Goal: Task Accomplishment & Management: Use online tool/utility

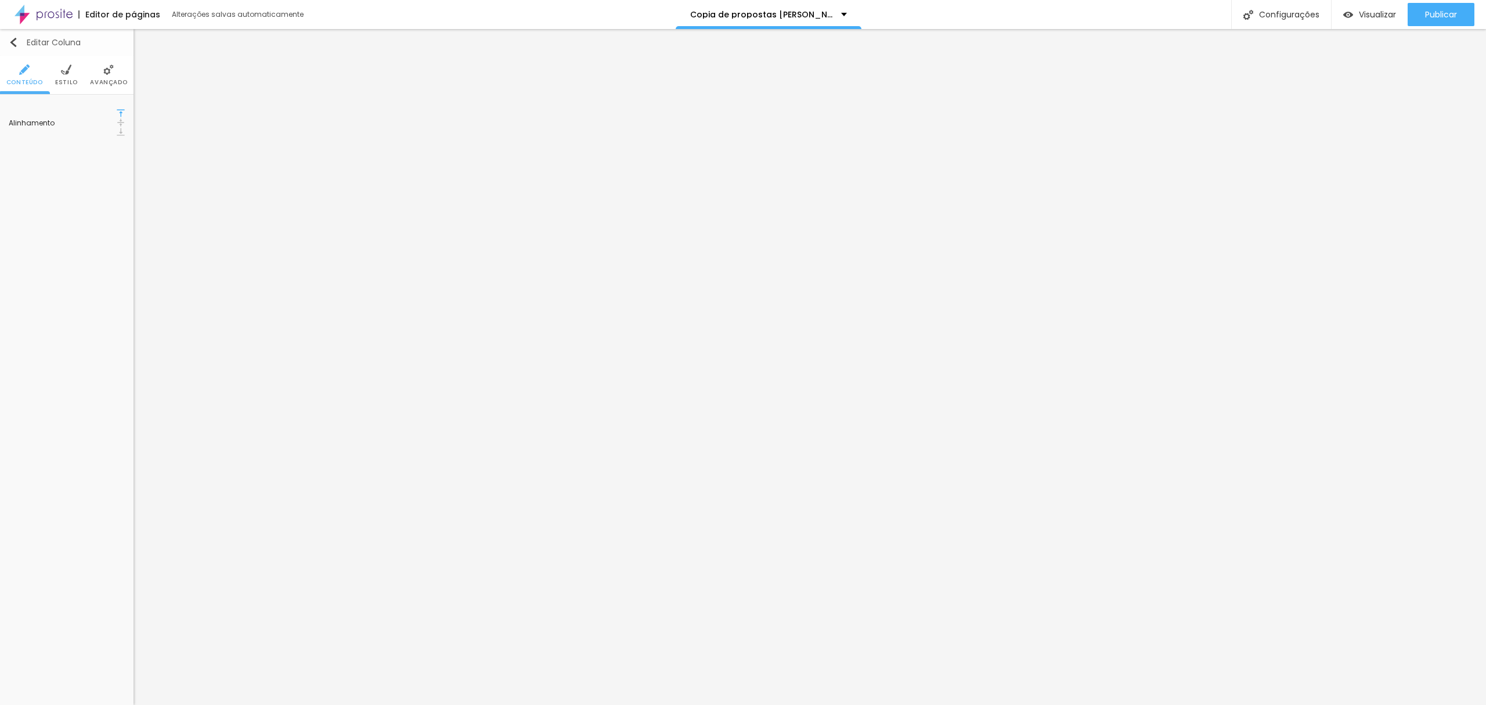
click at [10, 38] on img "button" at bounding box center [13, 42] width 9 height 9
click at [21, 39] on div "Editar Coluna" at bounding box center [45, 42] width 72 height 9
click at [26, 42] on div "Editar Coluna" at bounding box center [45, 42] width 72 height 9
click at [118, 115] on icon "button" at bounding box center [116, 117] width 5 height 5
type input "1"
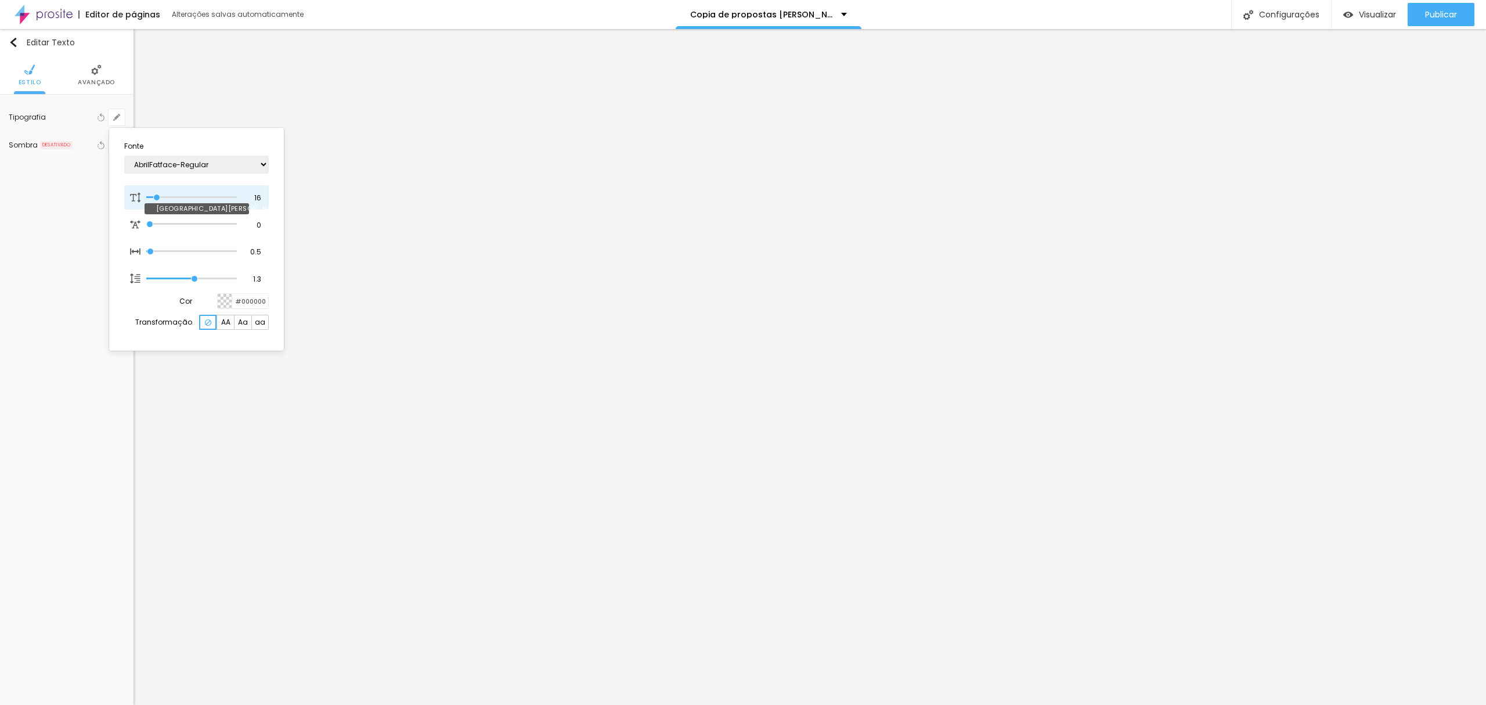
type input "15"
type input "1"
type input "16"
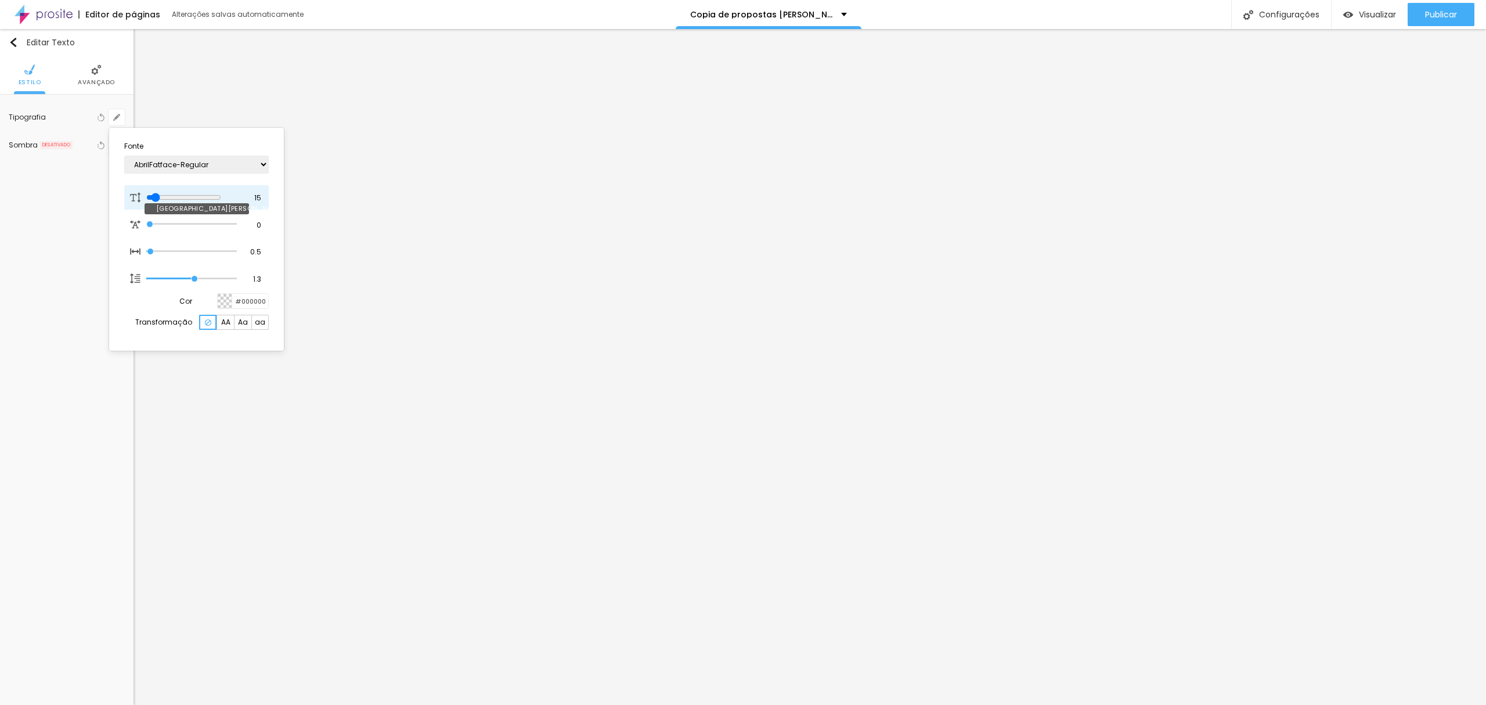
type input "1"
type input "17"
type input "1"
type input "18"
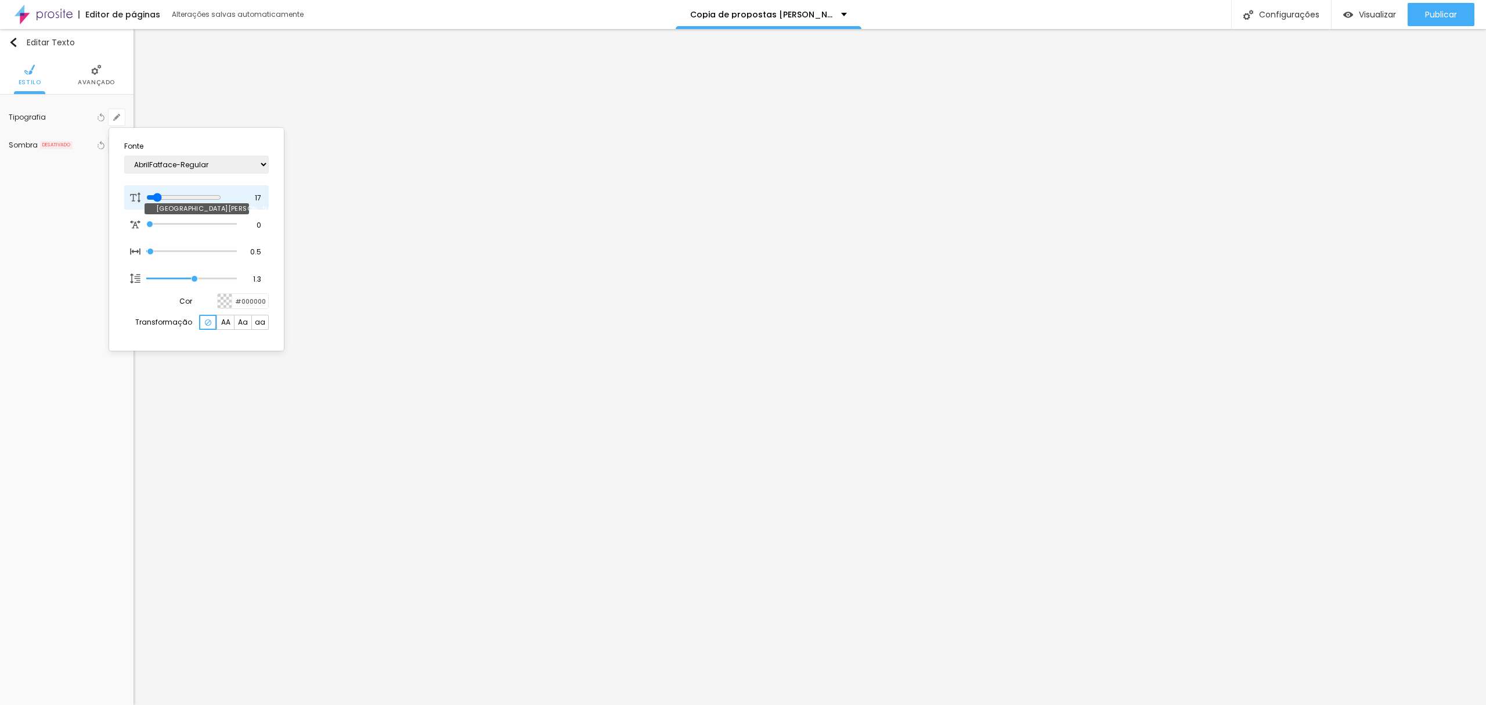
type input "18"
type input "1"
type input "19"
type input "1"
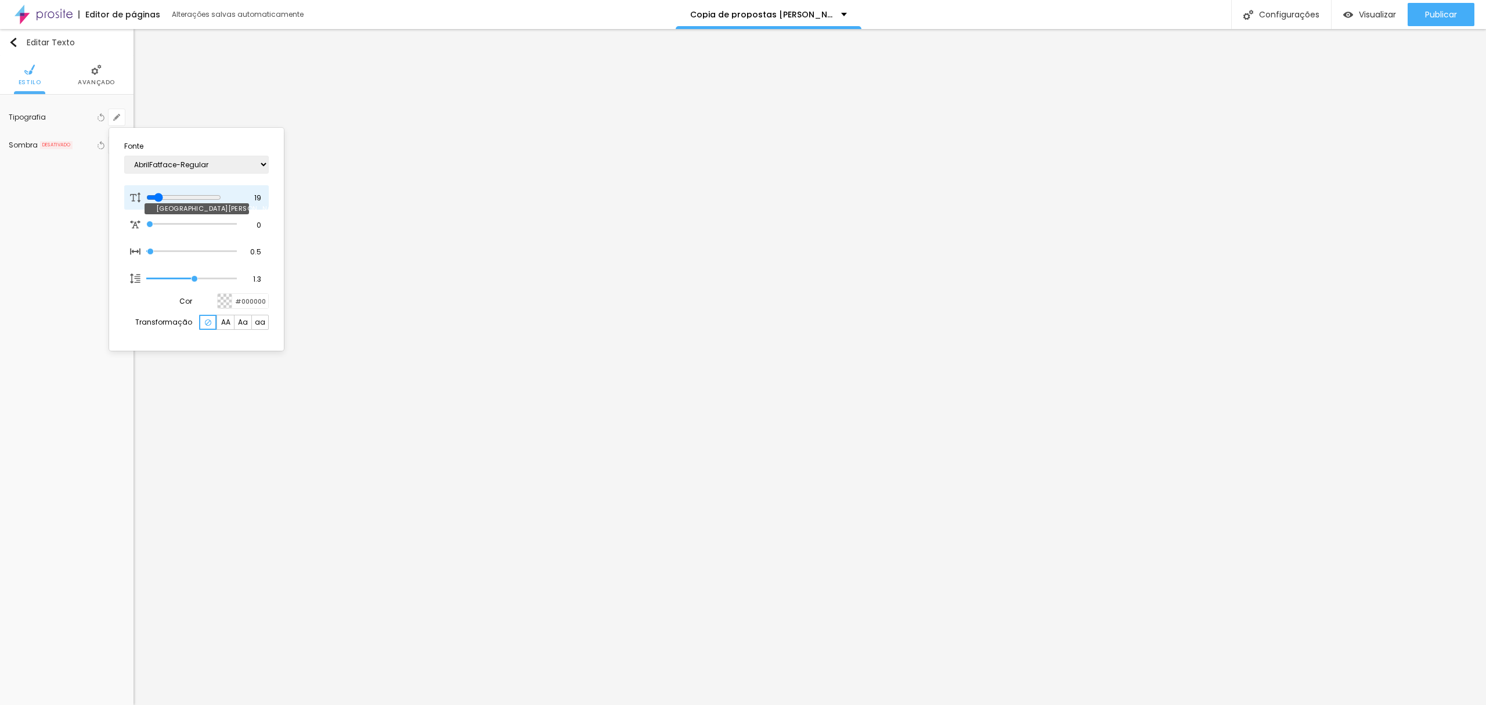
type input "20"
type input "1"
type input "21"
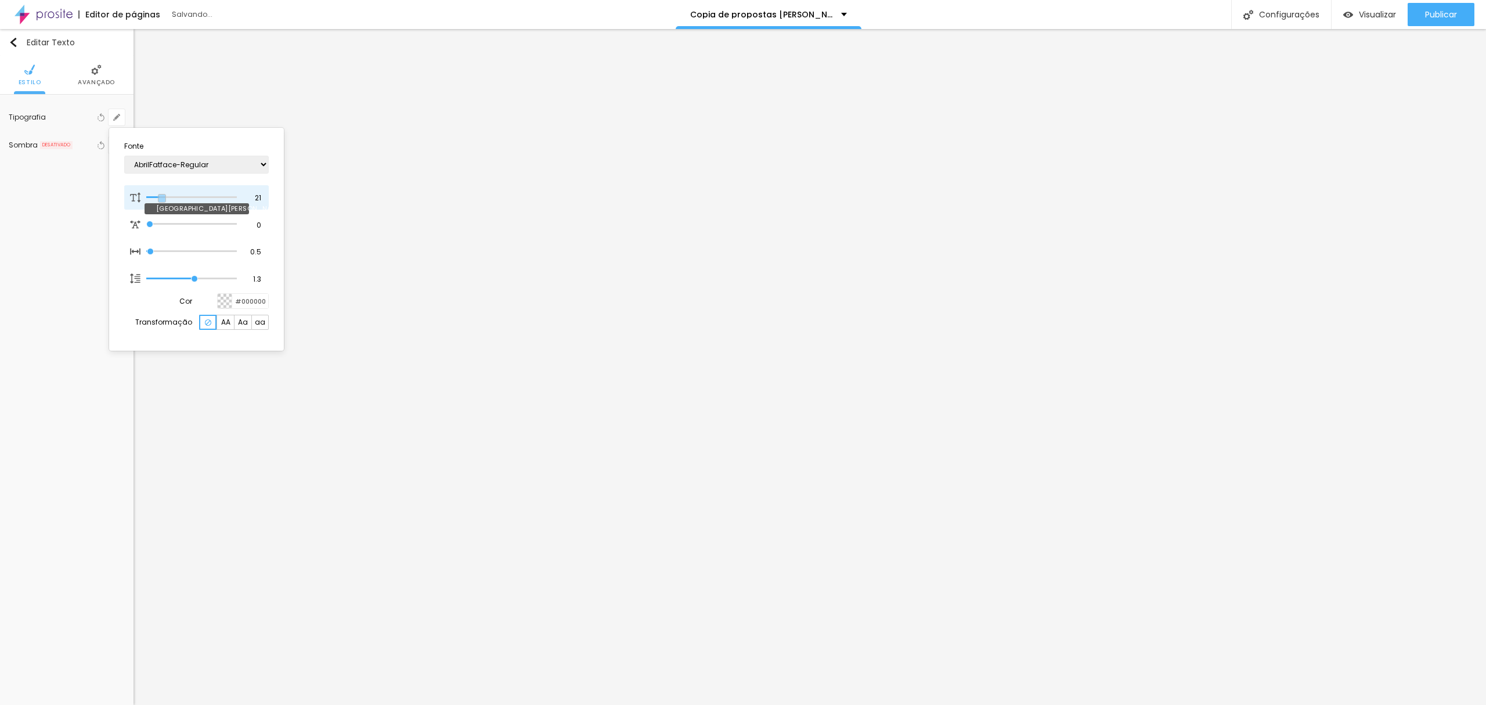
type input "1"
drag, startPoint x: 156, startPoint y: 193, endPoint x: 163, endPoint y: 194, distance: 6.4
type input "21"
click at [163, 194] on input "range" at bounding box center [191, 197] width 91 height 6
click at [1022, 284] on div at bounding box center [743, 352] width 1486 height 705
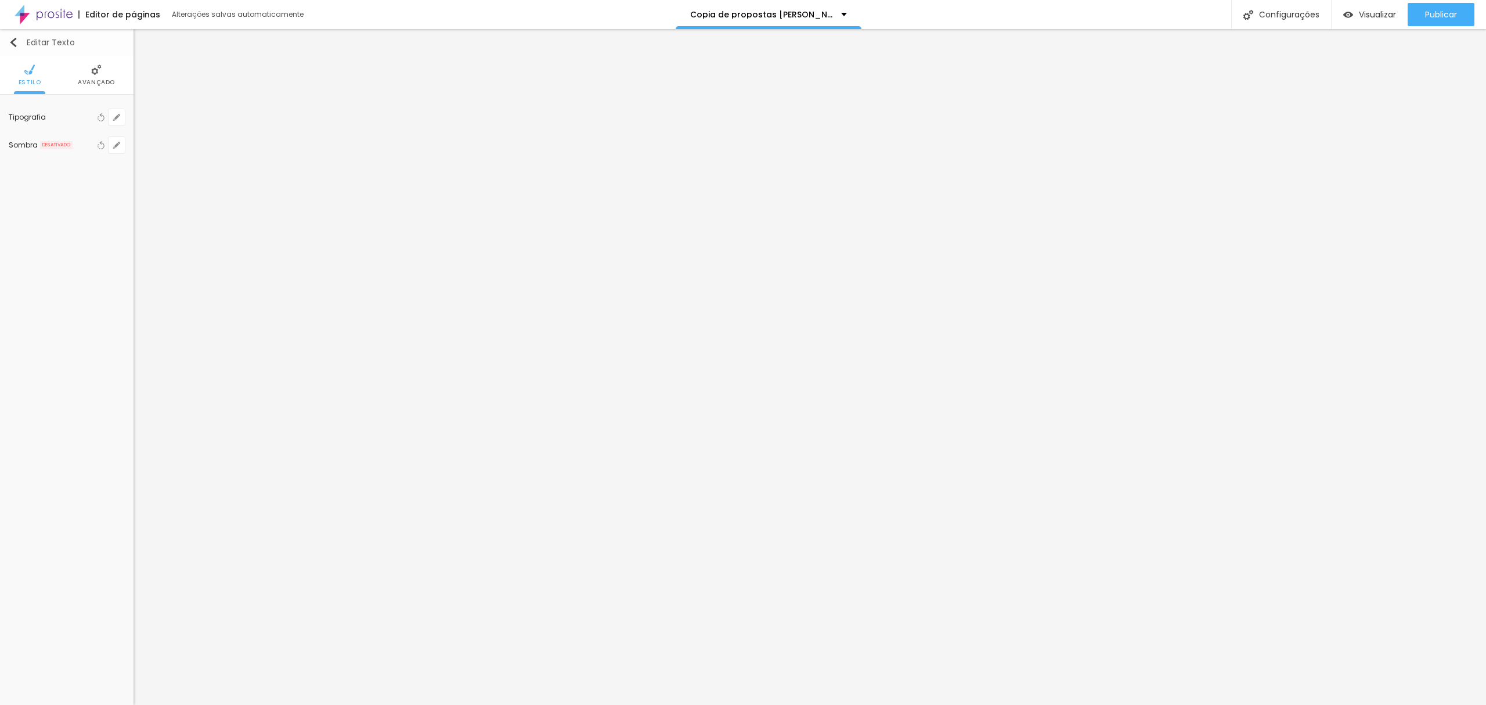
click at [6, 34] on button "Editar Texto" at bounding box center [66, 42] width 133 height 27
click at [15, 42] on img "button" at bounding box center [13, 42] width 9 height 9
click at [119, 246] on icon "button" at bounding box center [116, 247] width 5 height 5
type input "1"
drag, startPoint x: 161, startPoint y: 322, endPoint x: 168, endPoint y: 323, distance: 7.1
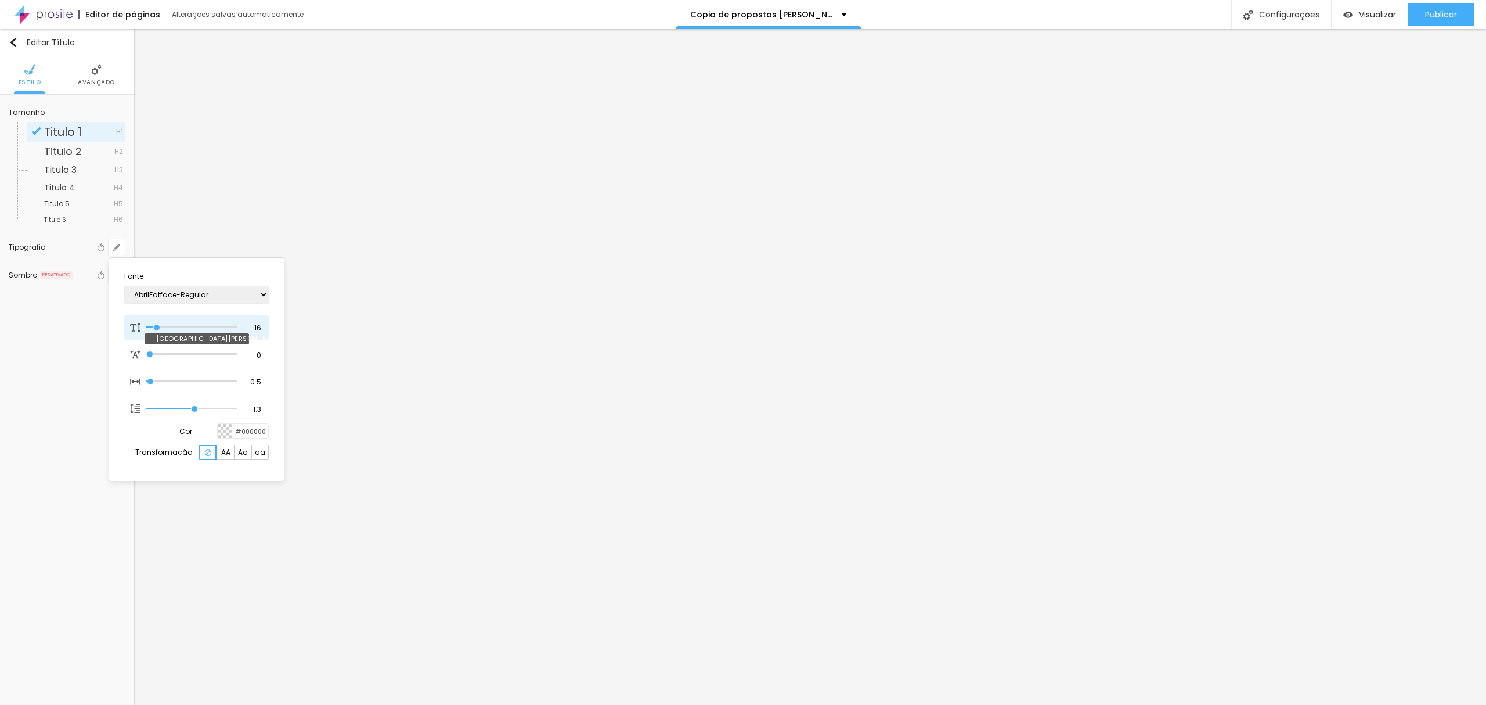
click at [168, 323] on div at bounding box center [191, 328] width 91 height 12
type input "22"
type input "1"
type input "24"
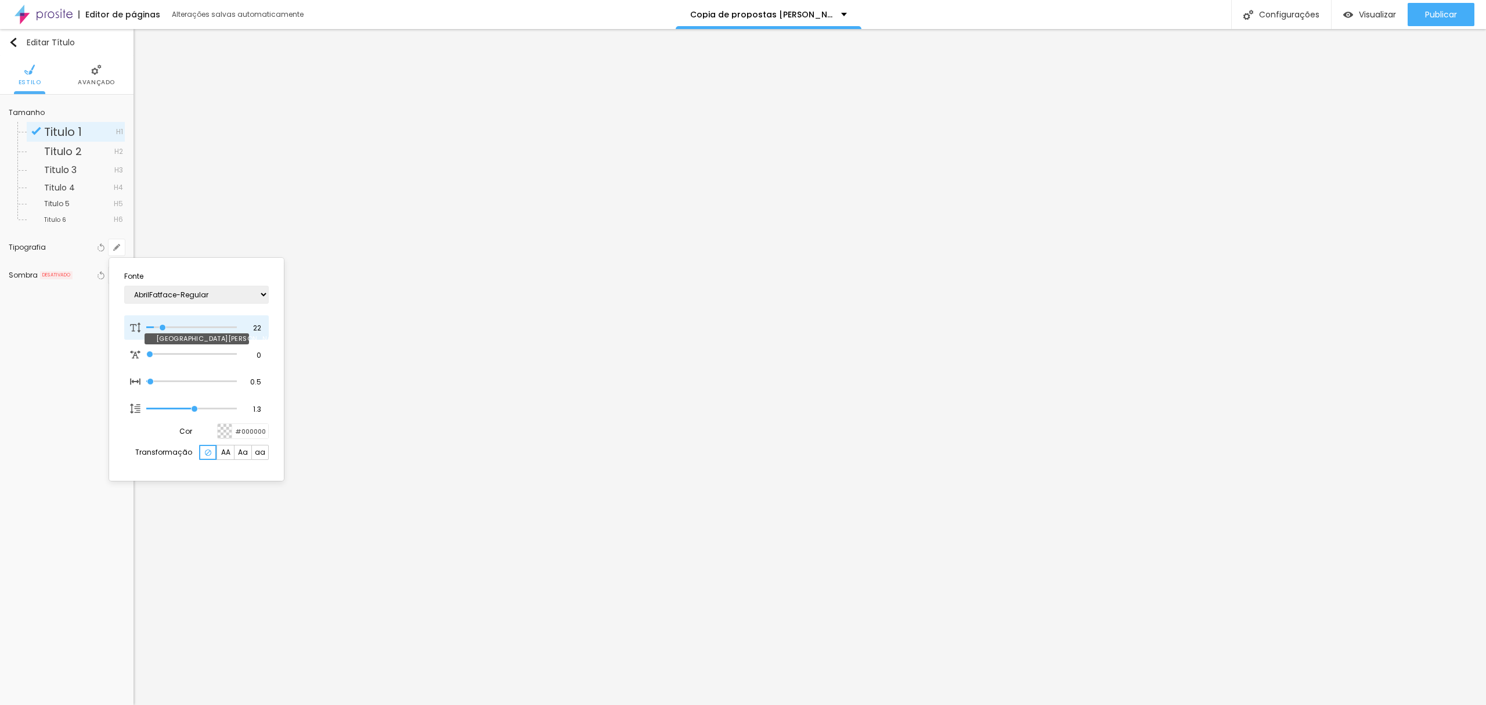
type input "24"
type input "1"
type input "26"
type input "1"
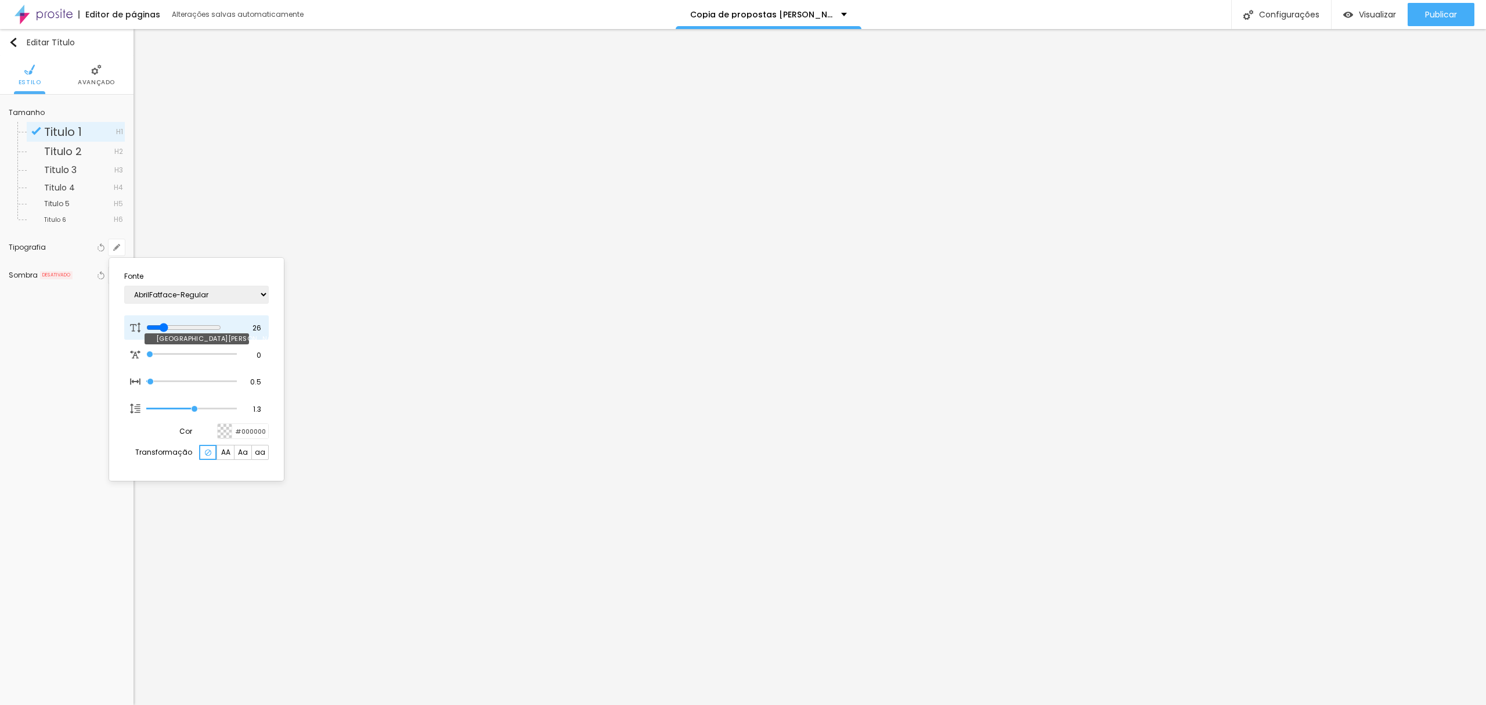
type input "27"
type input "1"
type input "28"
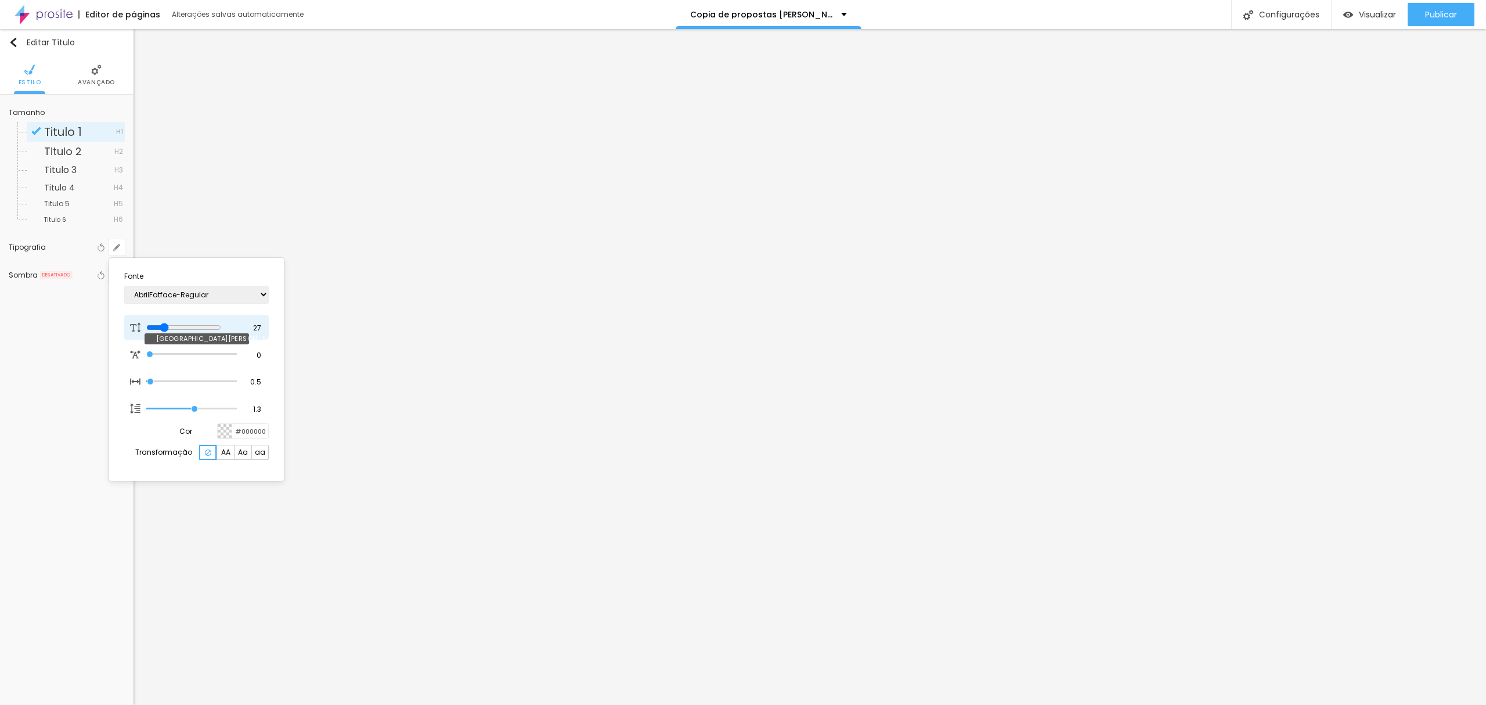
type input "1"
type input "29"
type input "1"
type input "30"
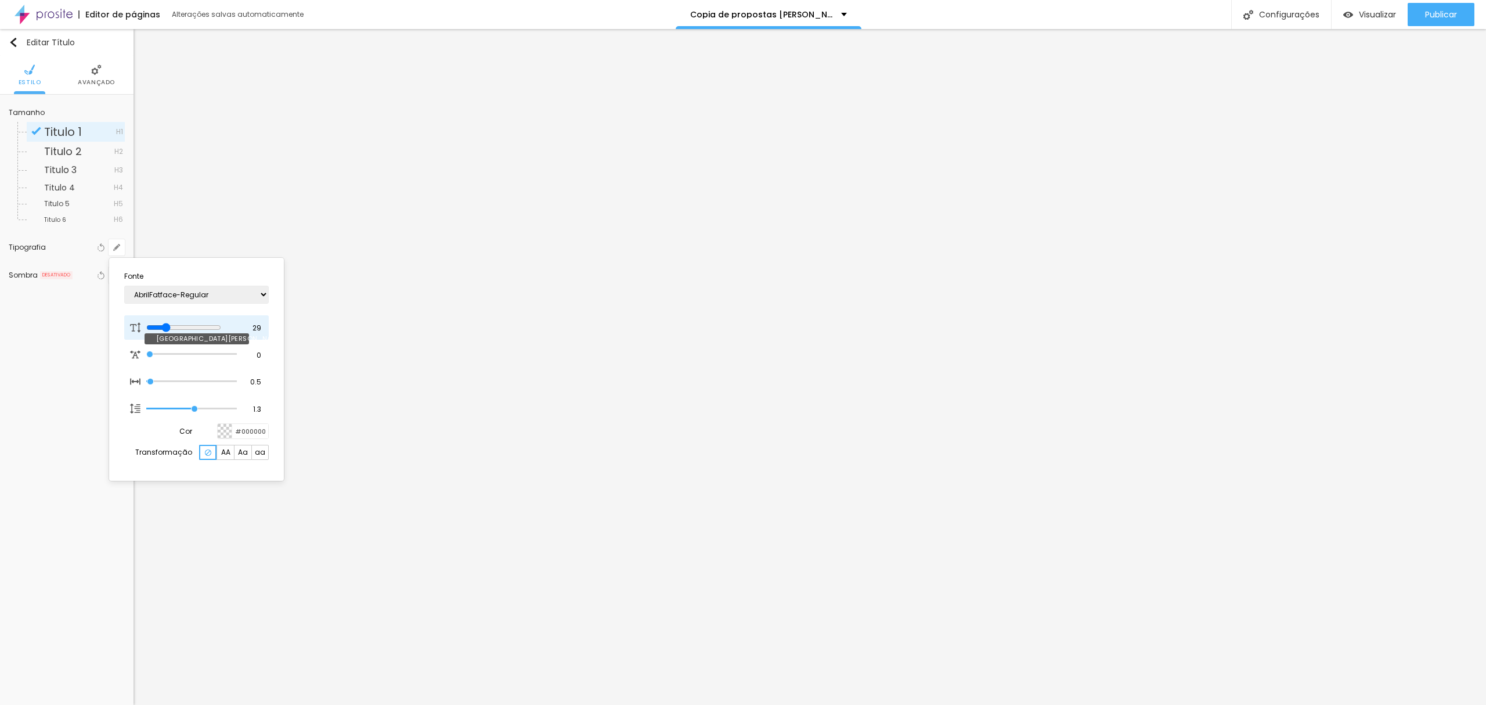
type input "30"
type input "1"
type input "31"
type input "1"
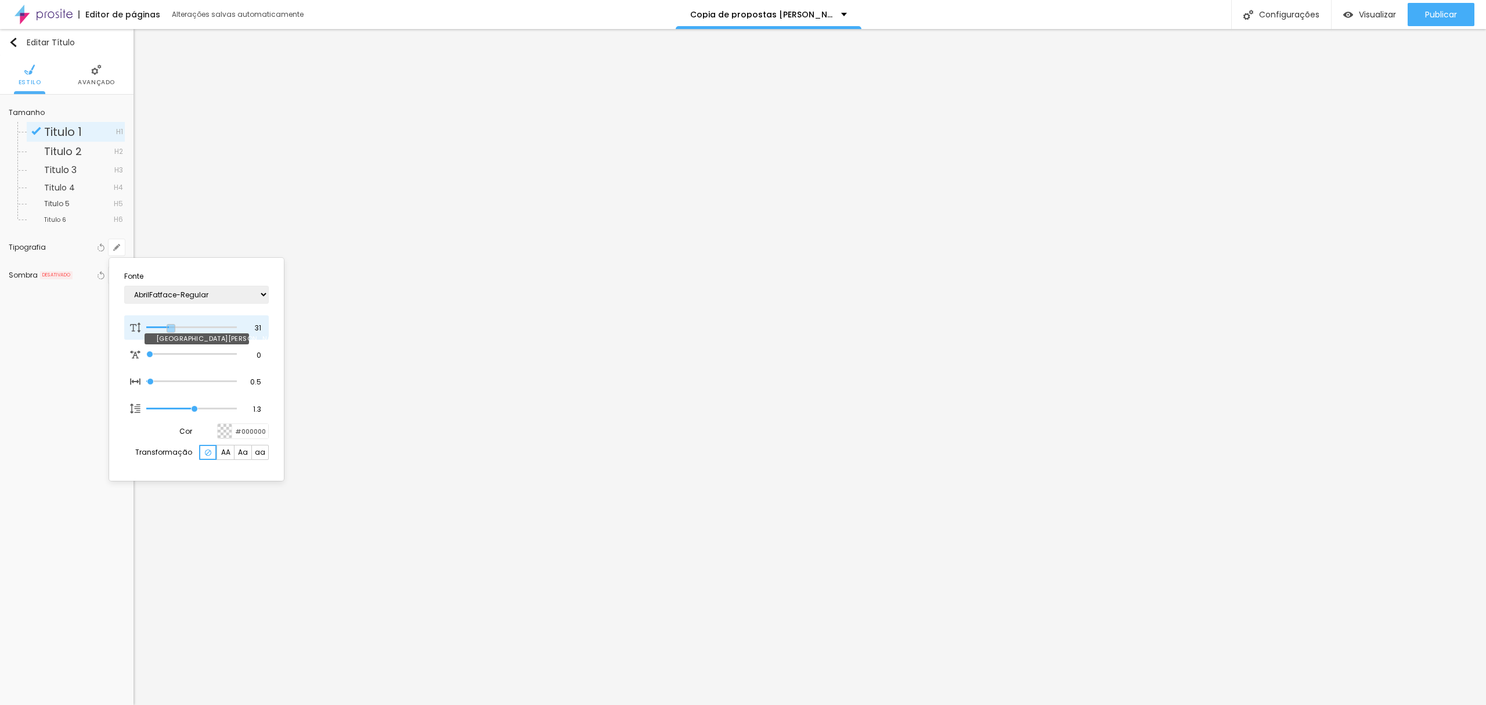
type input "32"
type input "1"
type input "33"
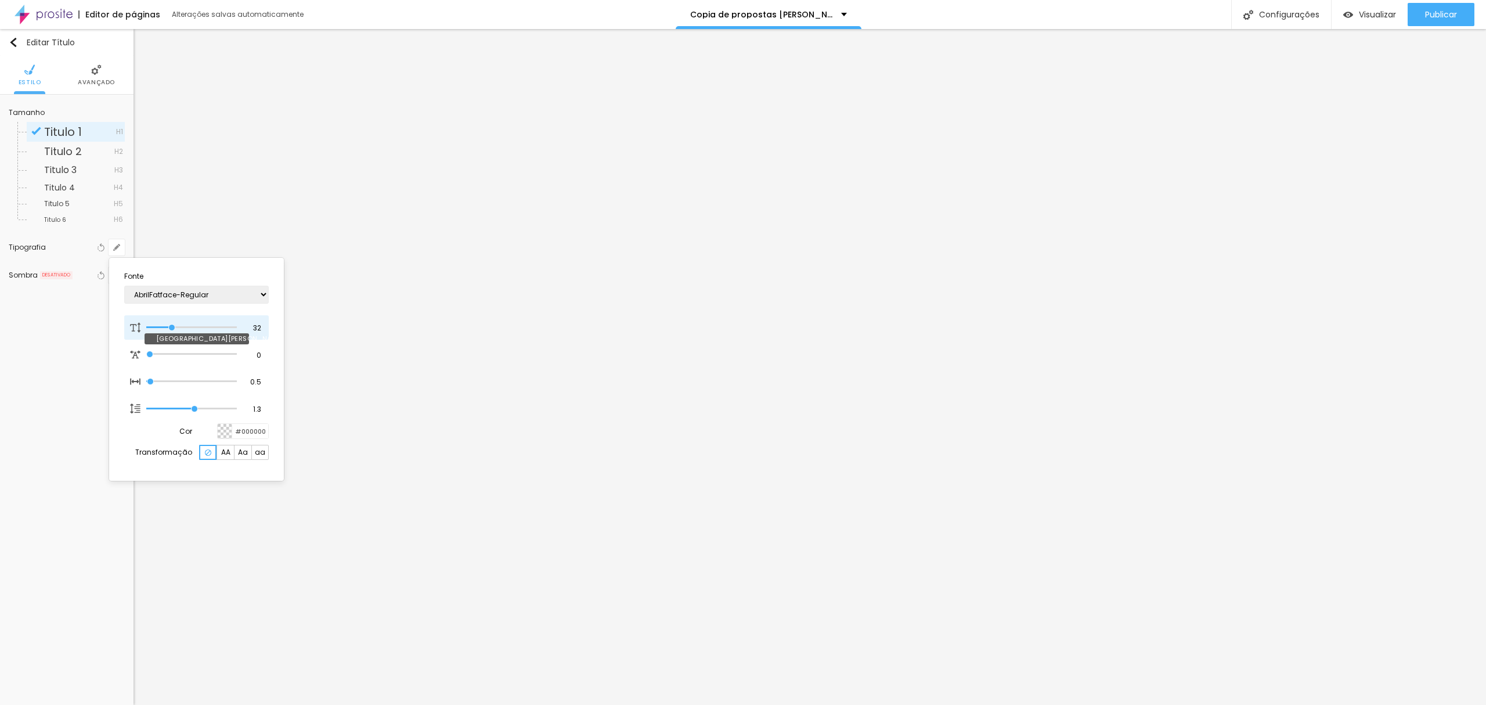
type input "1"
type input "34"
type input "1"
type input "35"
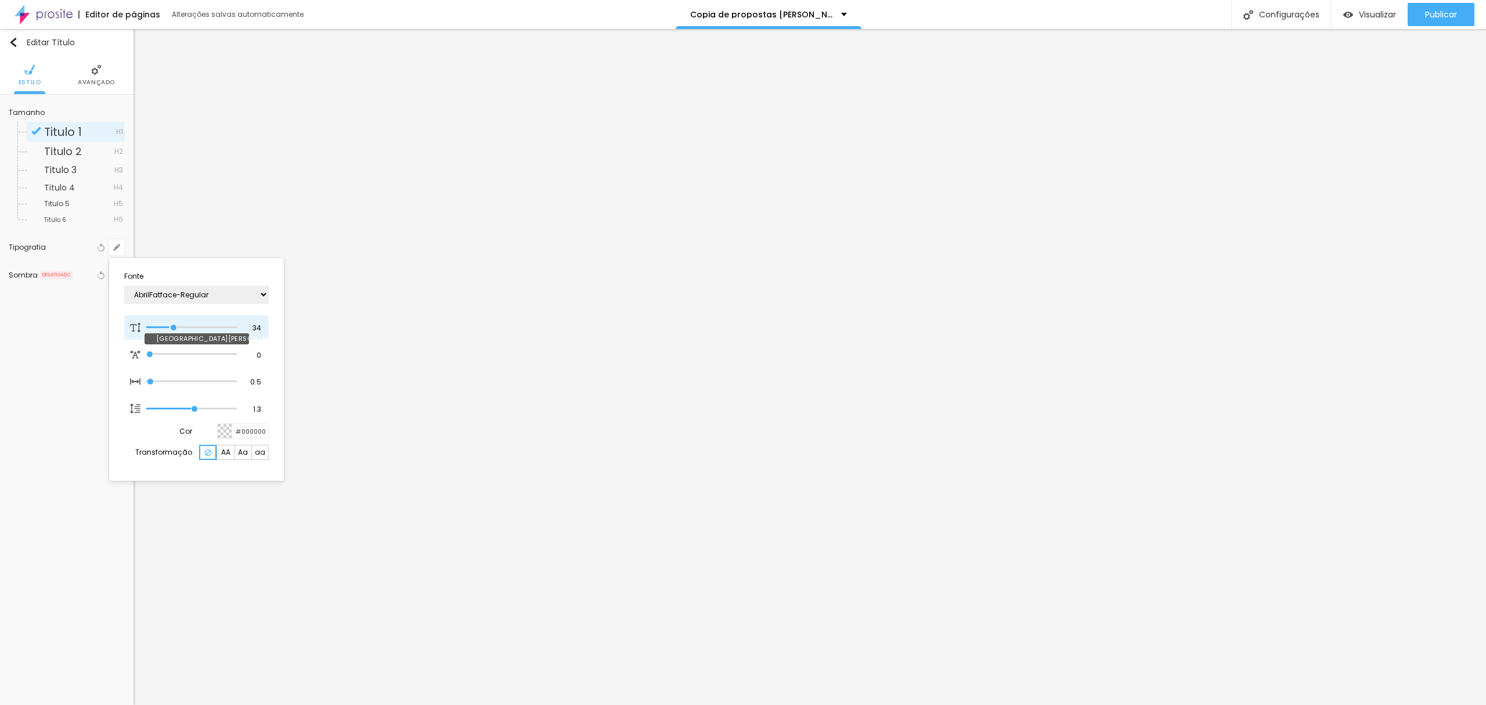
type input "35"
type input "1"
type input "36"
type input "1"
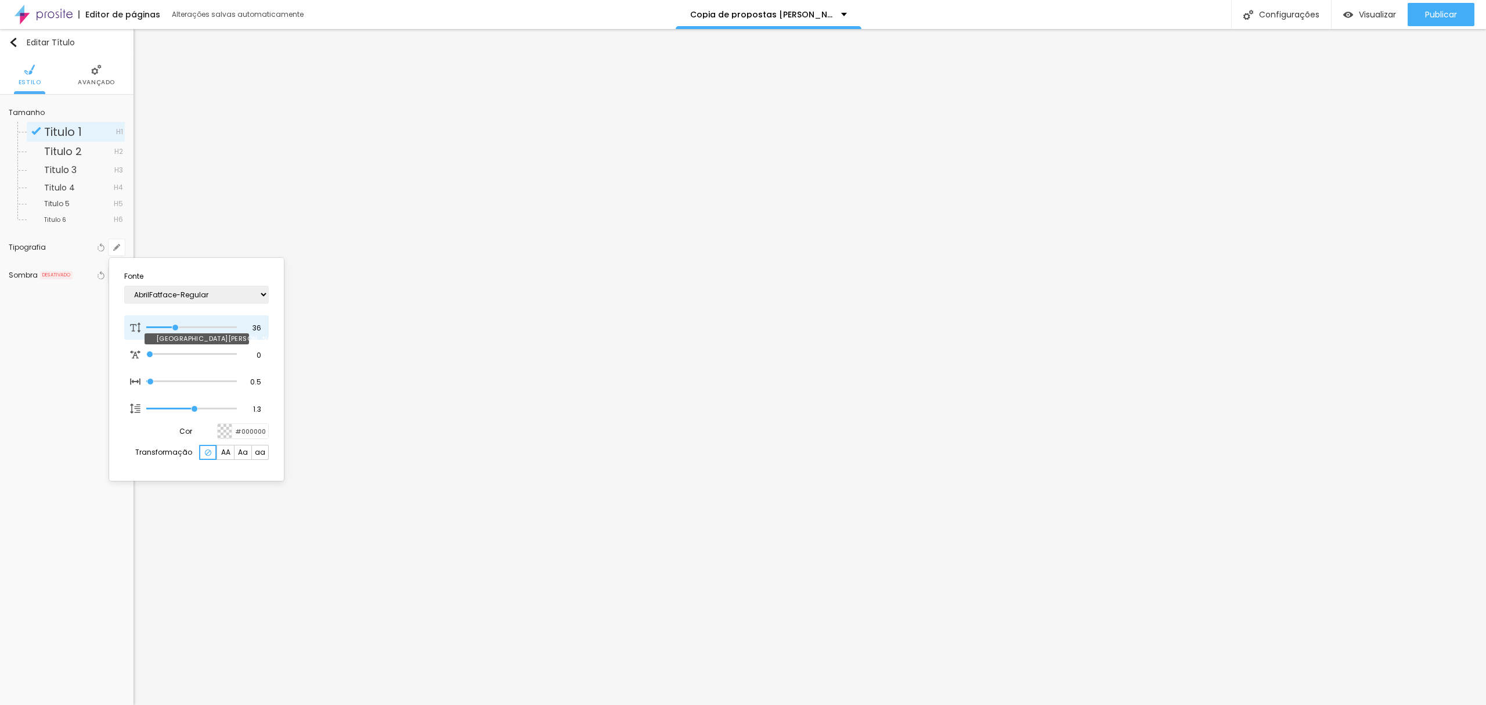
type input "37"
type input "1"
type input "38"
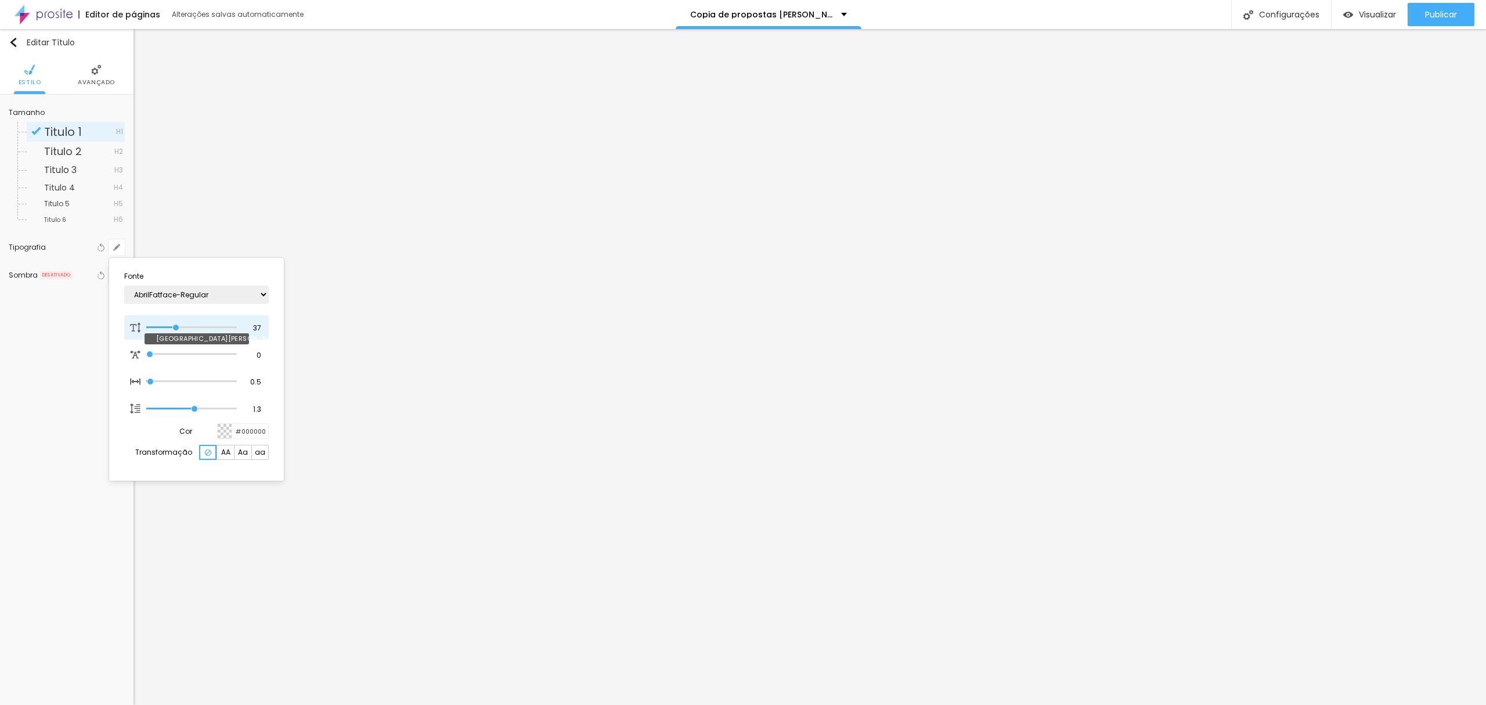
type input "1"
type input "39"
type input "1"
type input "38"
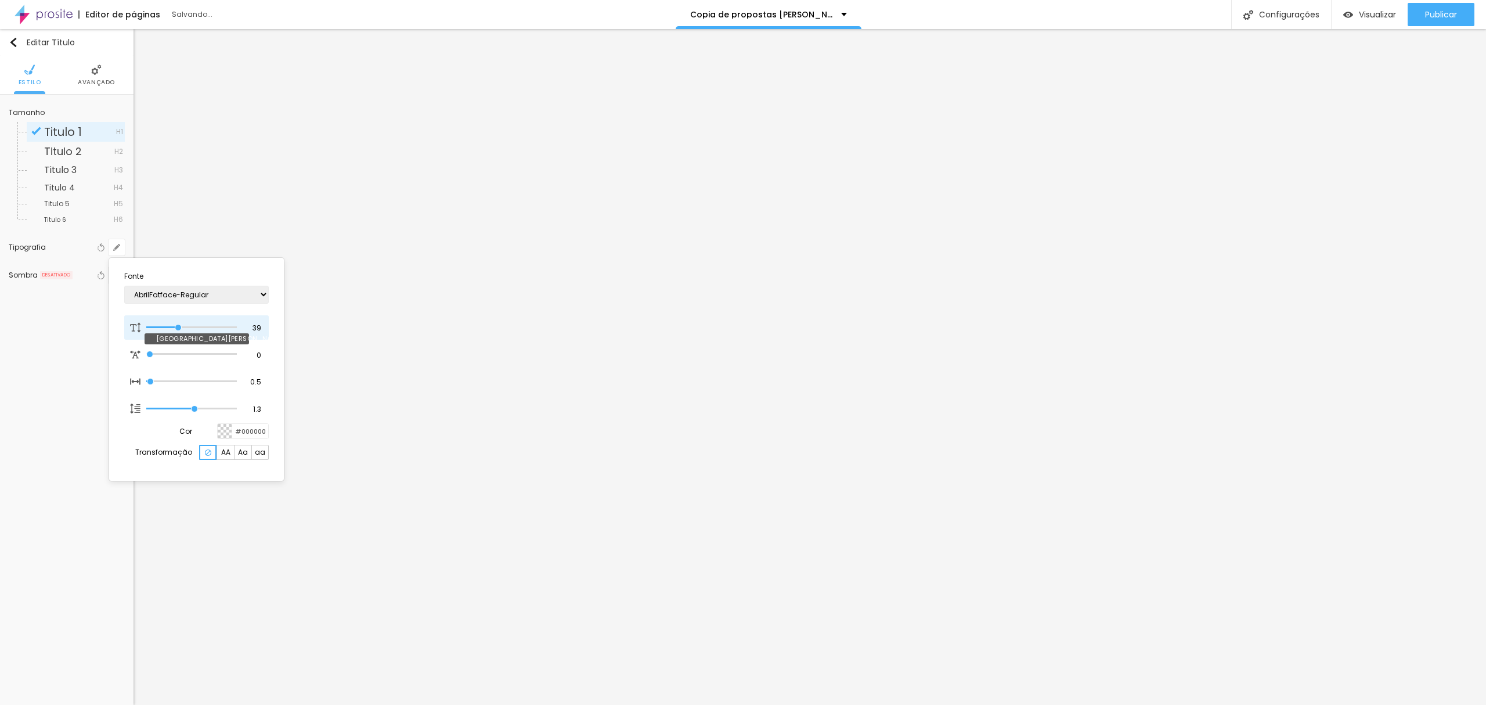
type input "38"
type input "1"
type input "37"
type input "1"
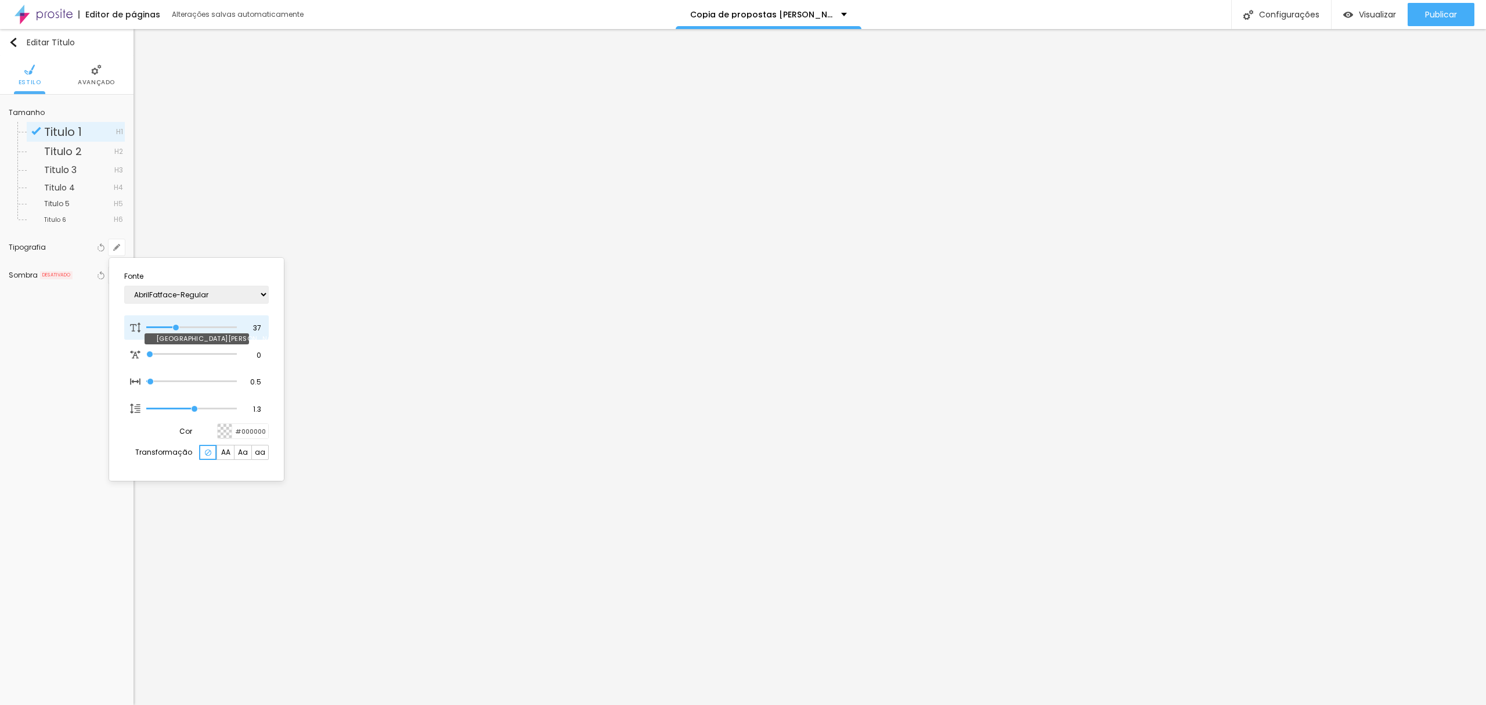
type input "36"
type input "1"
drag, startPoint x: 163, startPoint y: 327, endPoint x: 175, endPoint y: 330, distance: 13.1
type input "36"
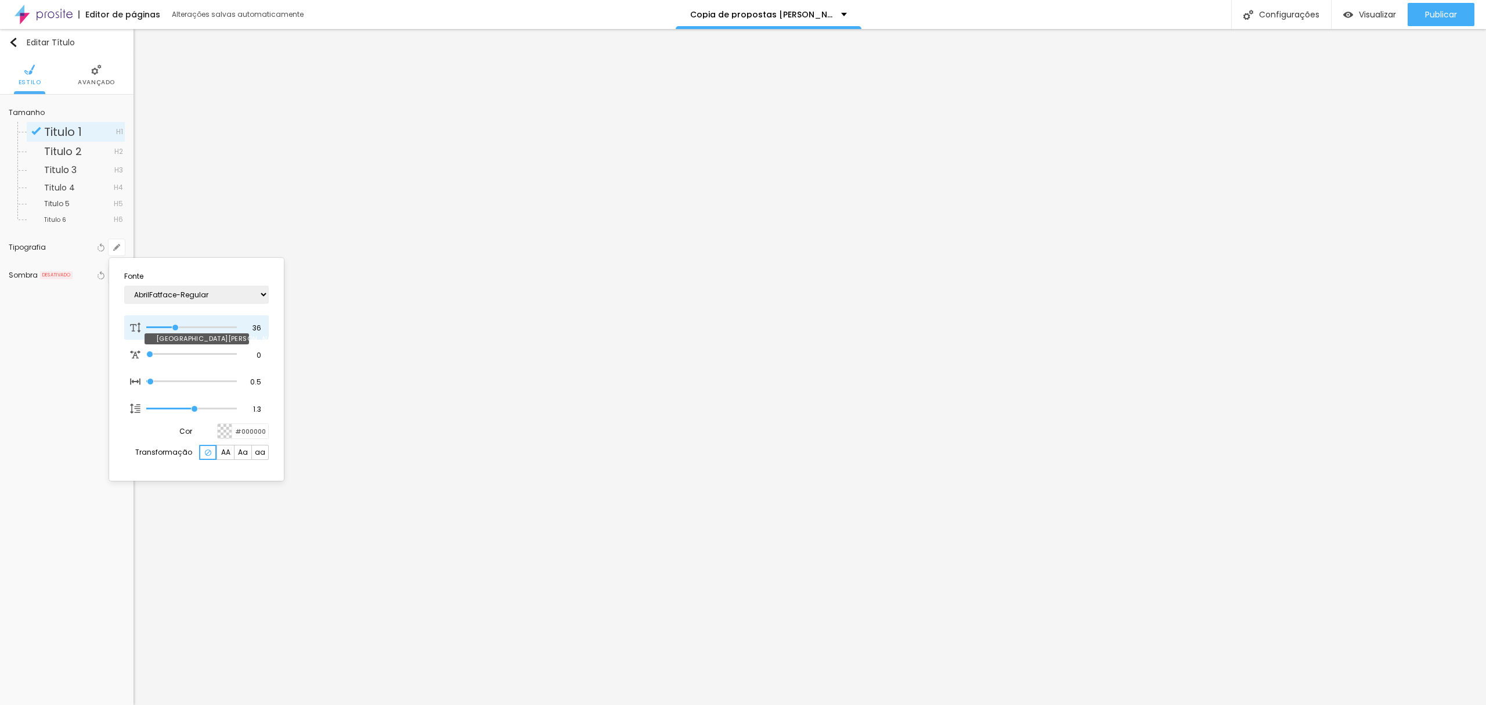
click at [175, 330] on input "range" at bounding box center [191, 327] width 91 height 6
click at [987, 309] on div at bounding box center [743, 352] width 1486 height 705
